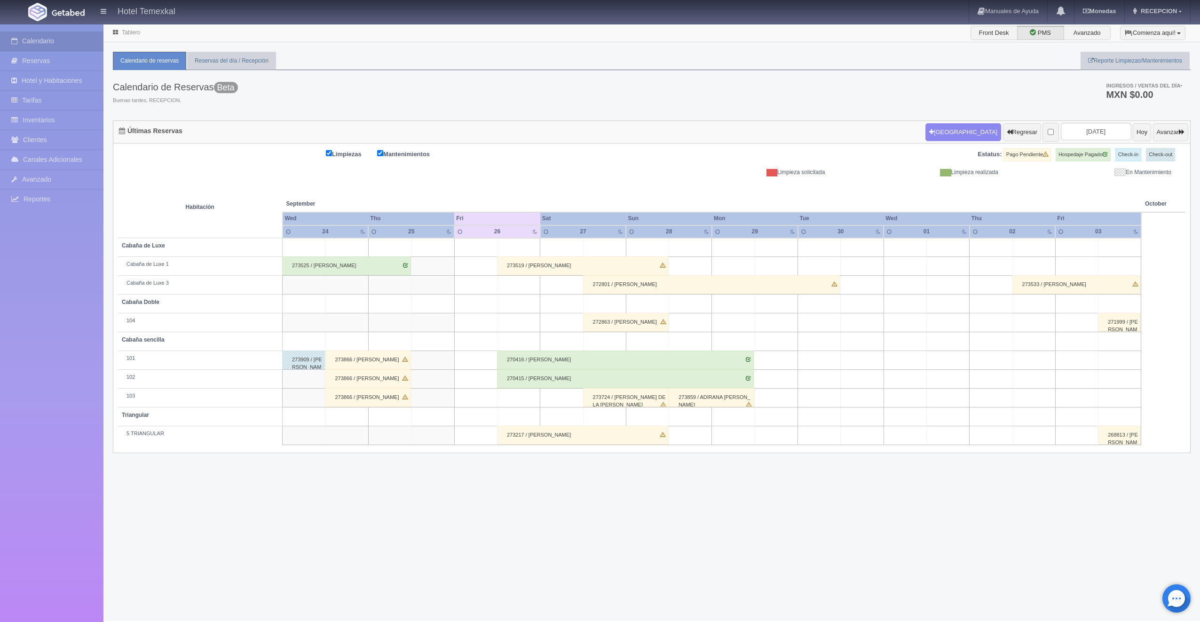
click at [558, 271] on div "273519 / [PERSON_NAME]" at bounding box center [582, 265] width 171 height 19
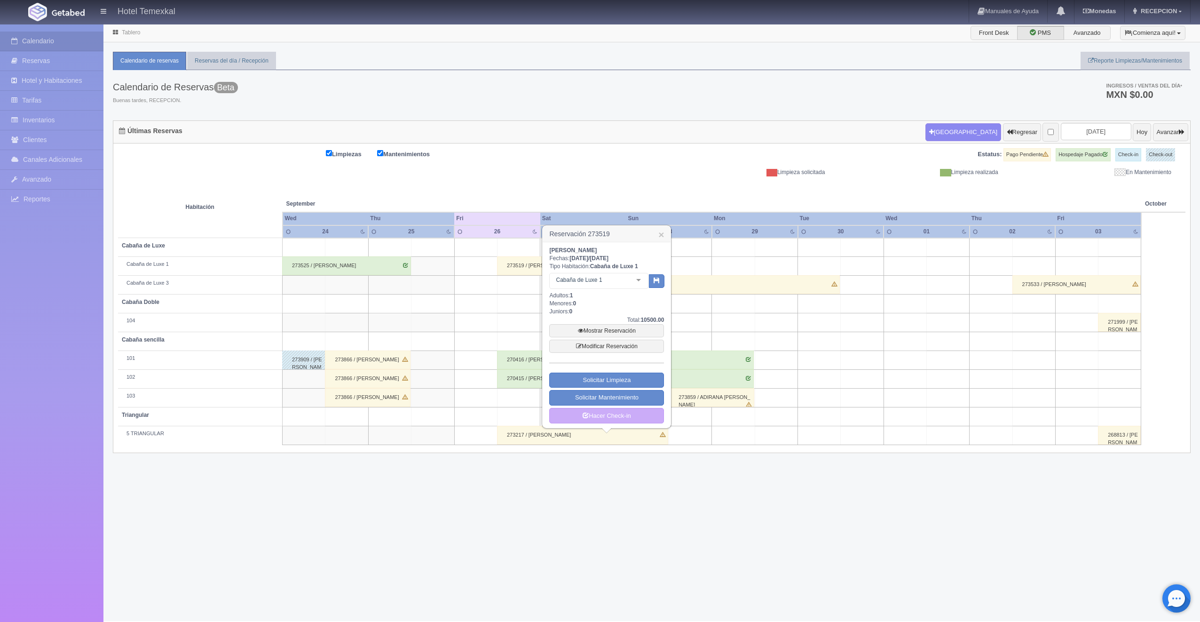
click at [537, 556] on div "Tablero Front Desk PMS Avanzado ¡Comienza aquí! Habitaciones y Reservas Limpiez…" at bounding box center [651, 322] width 1096 height 597
click at [661, 230] on link "×" at bounding box center [661, 234] width 6 height 10
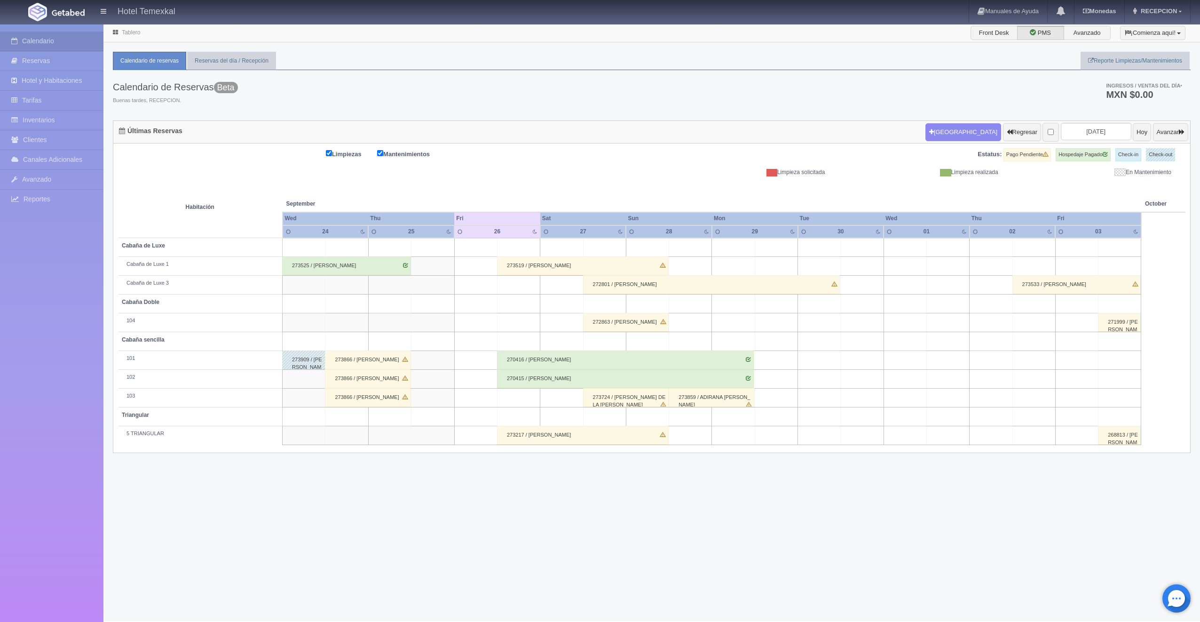
click at [620, 413] on td at bounding box center [604, 416] width 43 height 19
click at [621, 441] on button "[GEOGRAPHIC_DATA]" at bounding box center [606, 443] width 81 height 16
type input "[DATE]"
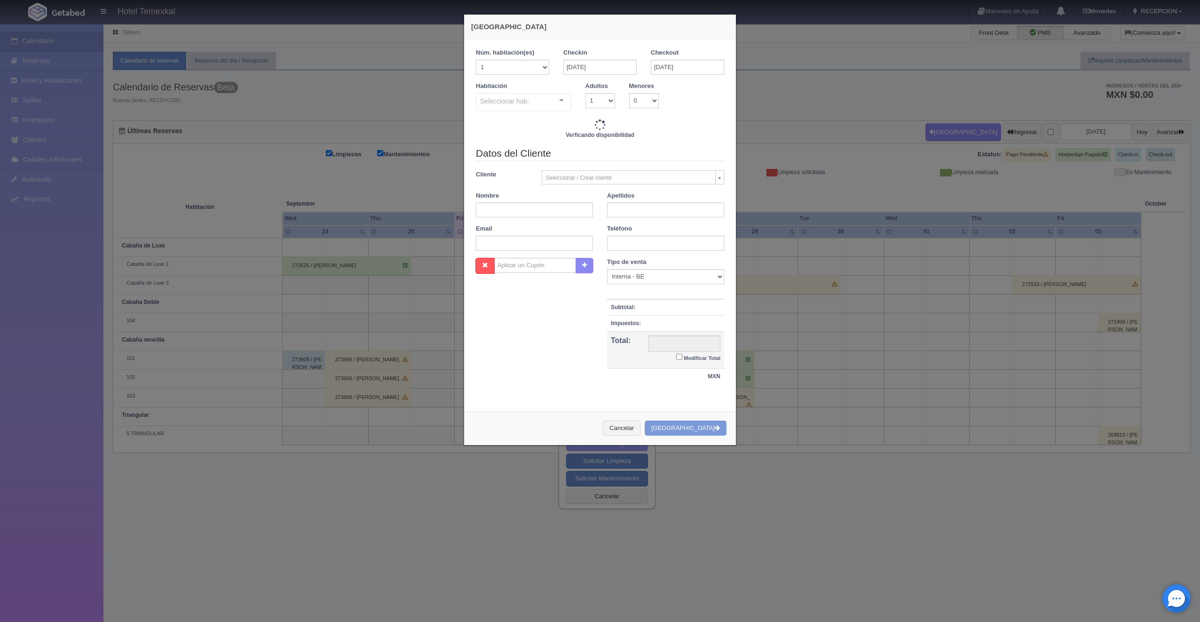
checkbox input "false"
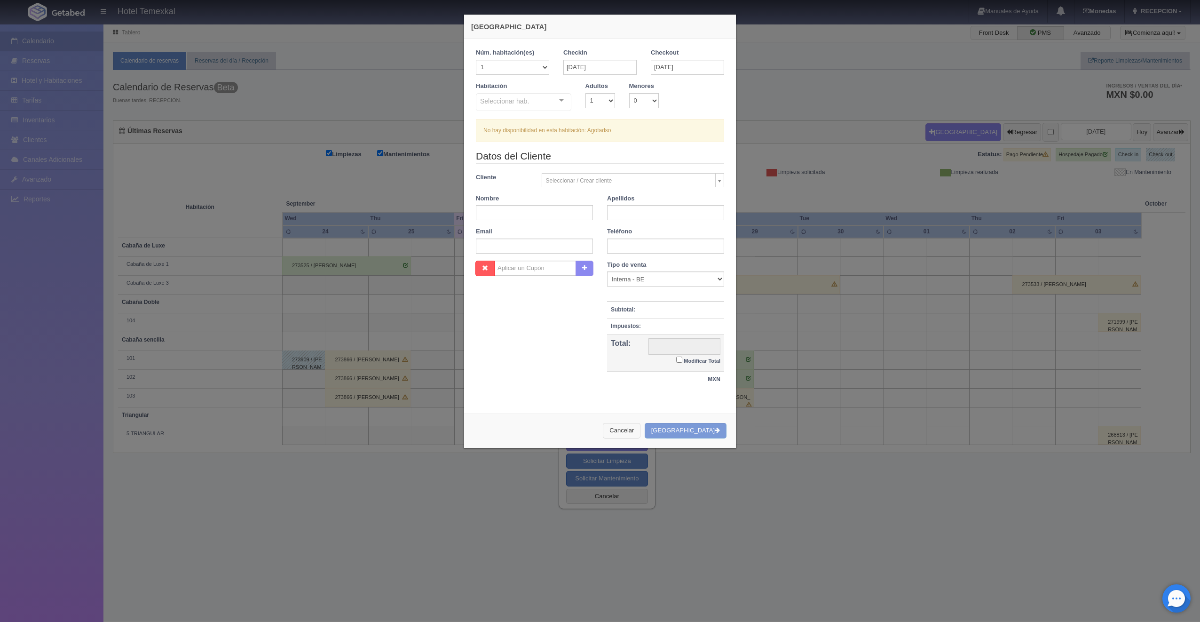
click at [631, 433] on button "Cancelar" at bounding box center [622, 431] width 38 height 16
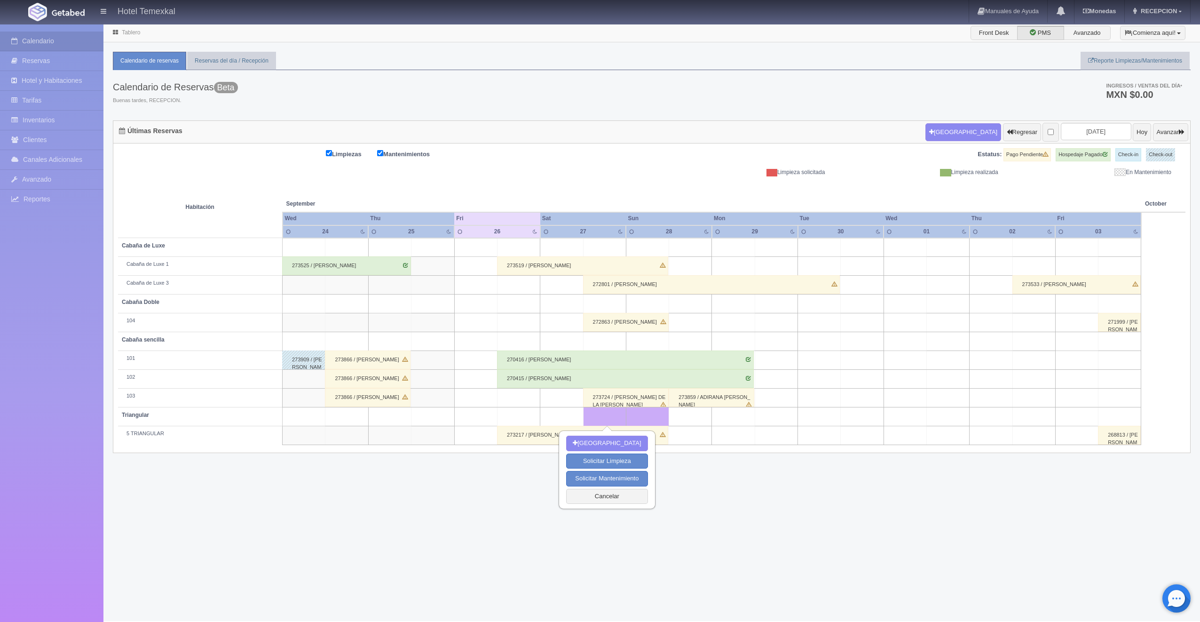
click at [783, 514] on div "Tablero Front Desk PMS Avanzado ¡Comienza aquí! Habitaciones y Reservas Limpiez…" at bounding box center [651, 322] width 1096 height 597
click at [594, 502] on button "Cancelar" at bounding box center [606, 497] width 81 height 16
